Goal: Task Accomplishment & Management: Use online tool/utility

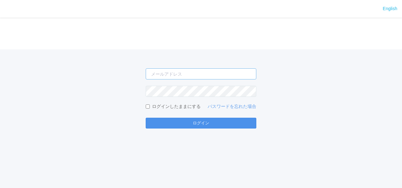
type input "[PERSON_NAME][EMAIL_ADDRESS][DOMAIN_NAME]"
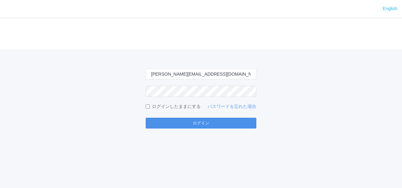
click at [226, 126] on button "ログイン" at bounding box center [201, 123] width 111 height 11
click at [212, 123] on button "ログイン" at bounding box center [201, 123] width 111 height 11
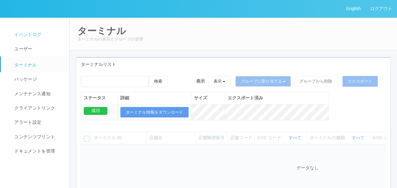
click at [39, 36] on span "イベントログ" at bounding box center [27, 34] width 29 height 5
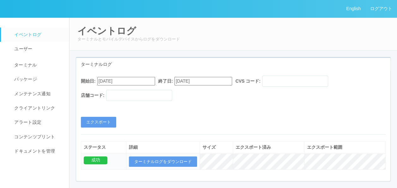
click at [120, 80] on input "[DATE]" at bounding box center [126, 81] width 58 height 9
click at [112, 94] on div "[DATE]" at bounding box center [104, 97] width 15 height 7
click at [107, 91] on button "button" at bounding box center [104, 90] width 5 height 2
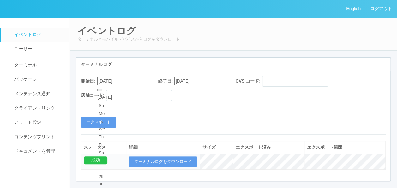
type input "[DATE]"
click at [104, 120] on button "エクスポート" at bounding box center [98, 122] width 35 height 11
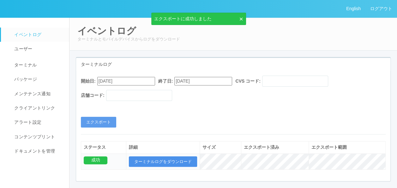
click at [171, 160] on button "ターミナルログをダウンロード" at bounding box center [163, 161] width 68 height 11
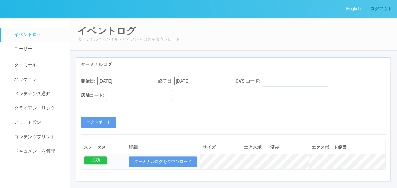
click at [386, 11] on link "ログアウト" at bounding box center [382, 8] width 32 height 17
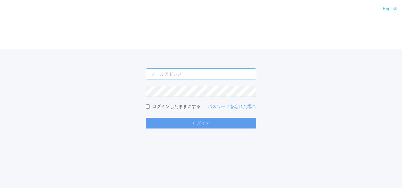
type input "[PERSON_NAME][EMAIL_ADDRESS][DOMAIN_NAME]"
